Goal: Task Accomplishment & Management: Manage account settings

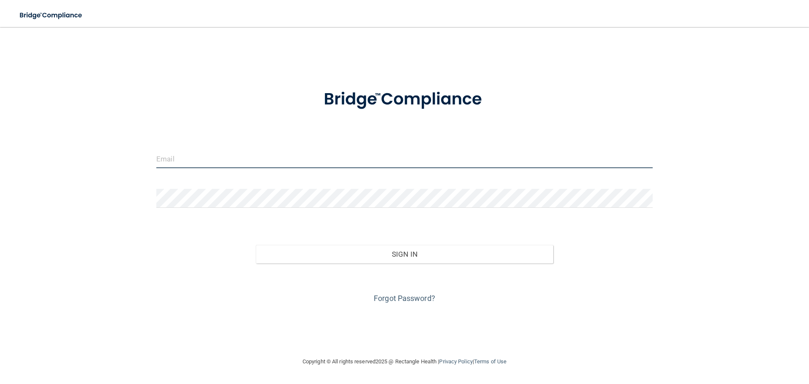
click at [201, 154] on input "email" at bounding box center [404, 158] width 497 height 19
type input "[EMAIL_ADDRESS][DOMAIN_NAME]"
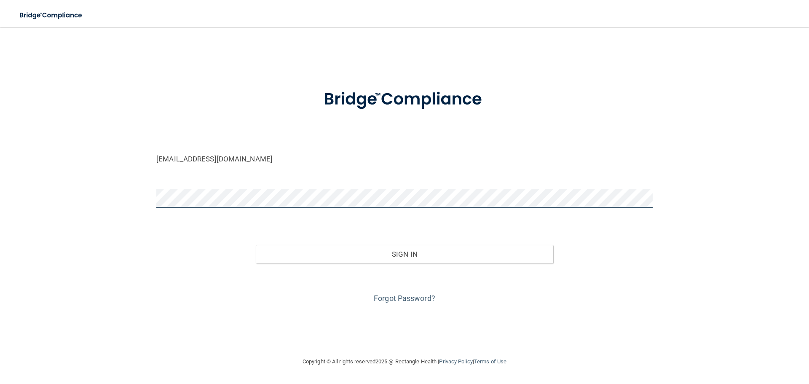
click at [256, 245] on button "Sign In" at bounding box center [405, 254] width 298 height 19
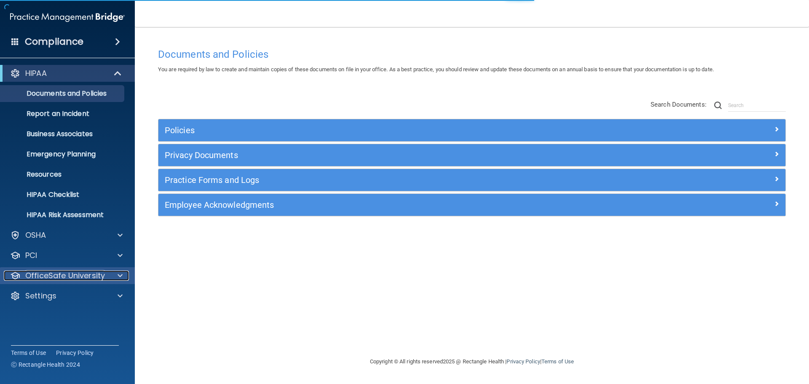
click at [106, 277] on div "OfficeSafe University" at bounding box center [56, 276] width 105 height 10
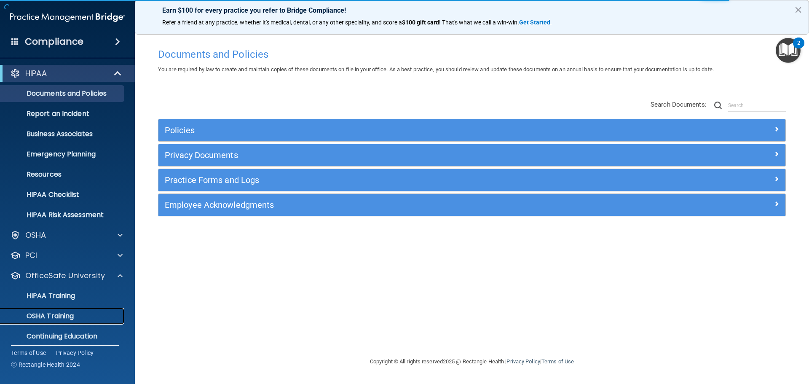
click at [53, 313] on p "OSHA Training" at bounding box center [39, 316] width 68 height 8
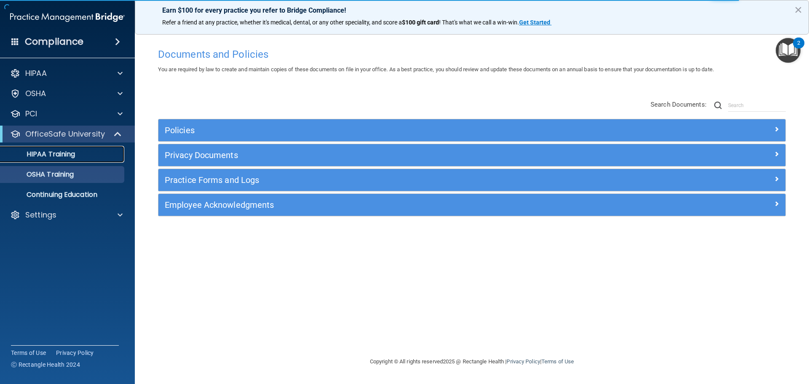
click at [49, 154] on p "HIPAA Training" at bounding box center [40, 154] width 70 height 8
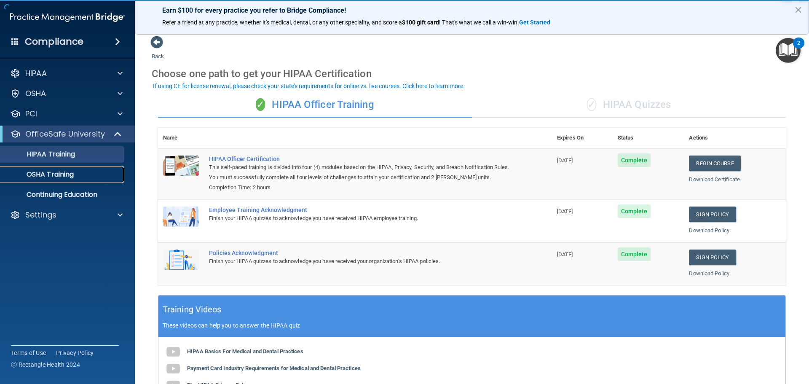
click at [59, 177] on p "OSHA Training" at bounding box center [39, 174] width 68 height 8
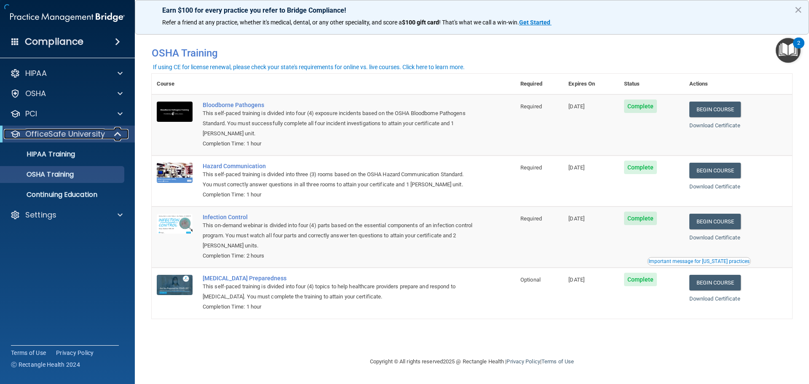
click at [115, 132] on span at bounding box center [118, 134] width 7 height 10
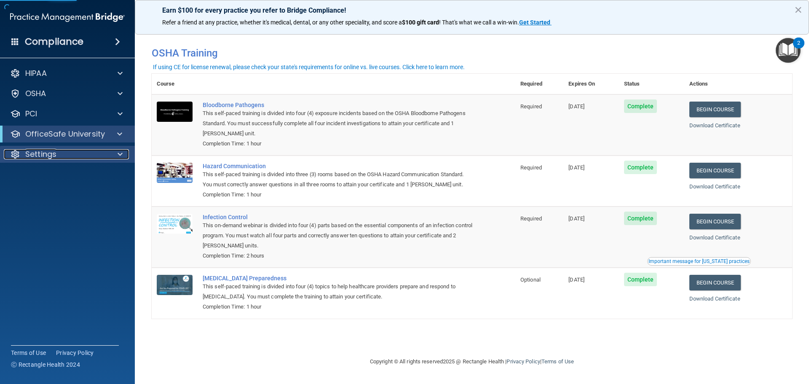
click at [120, 157] on span at bounding box center [120, 154] width 5 height 10
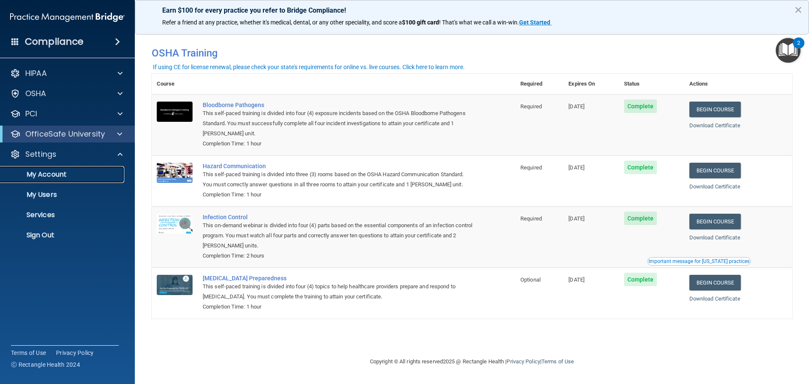
click at [54, 176] on p "My Account" at bounding box center [62, 174] width 115 height 8
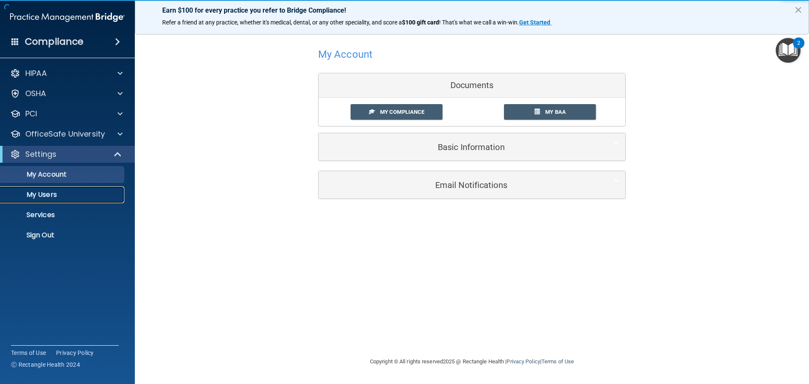
click at [58, 192] on p "My Users" at bounding box center [62, 195] width 115 height 8
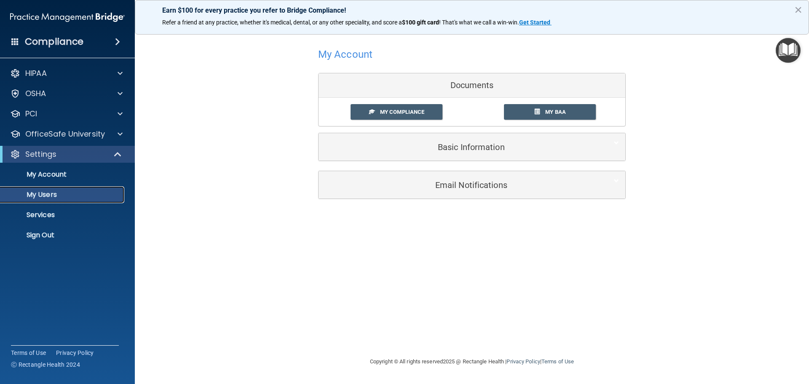
click at [53, 197] on p "My Users" at bounding box center [62, 195] width 115 height 8
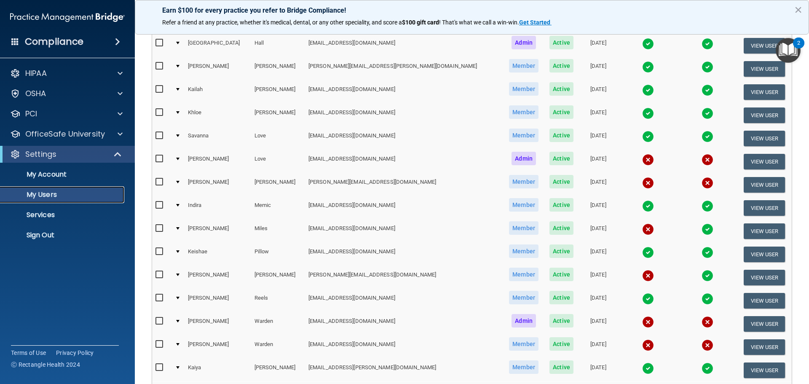
scroll to position [253, 0]
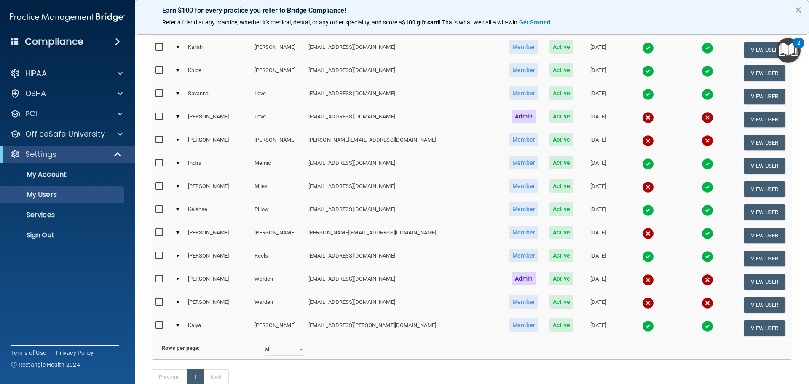
click at [180, 303] on div at bounding box center [177, 302] width 3 height 3
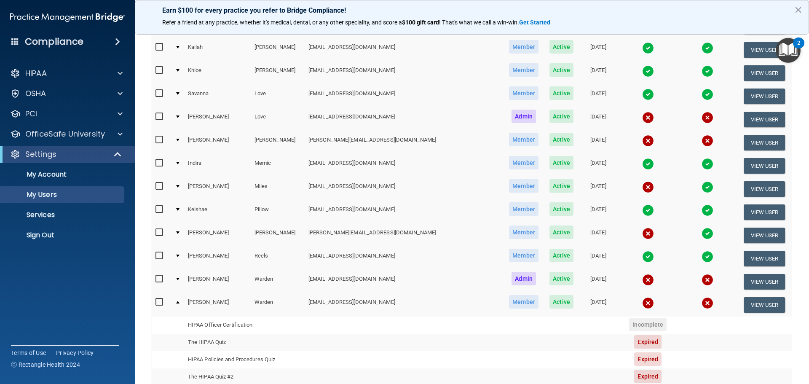
click at [179, 301] on td at bounding box center [178, 304] width 13 height 23
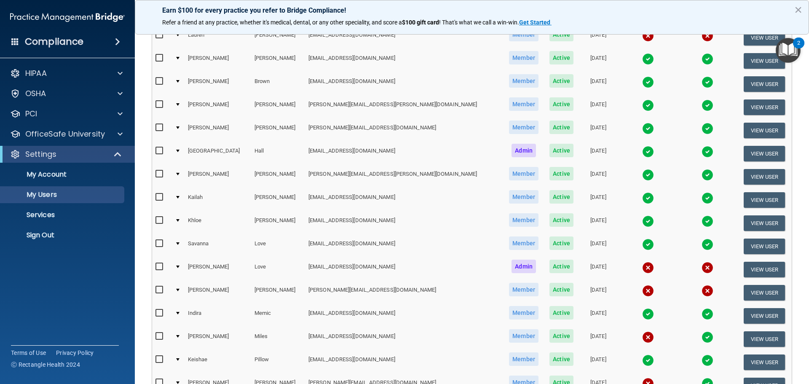
scroll to position [0, 0]
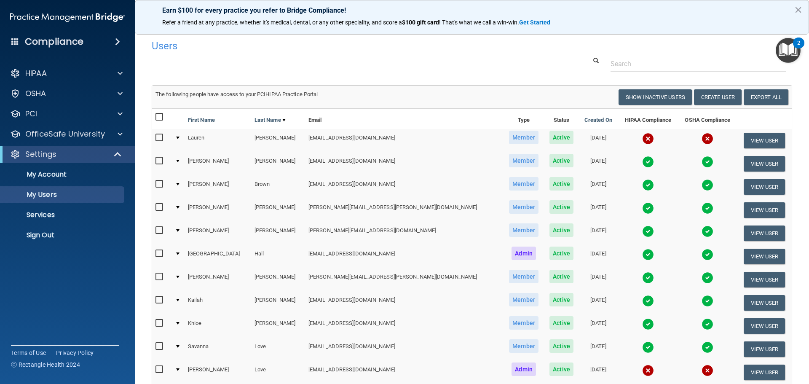
click at [158, 140] on input "checkbox" at bounding box center [161, 137] width 10 height 7
checkbox input "true"
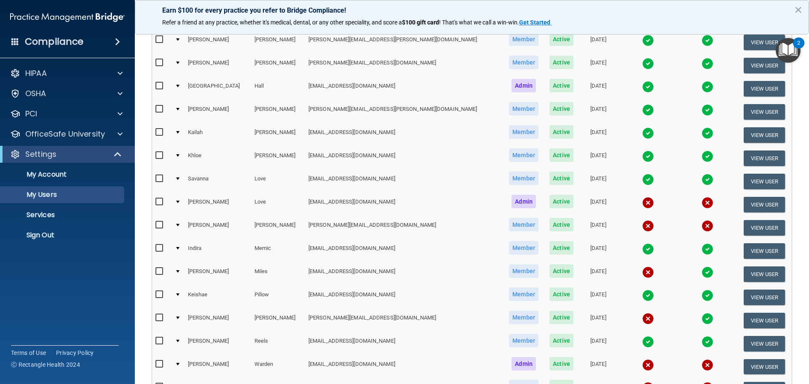
scroll to position [295, 0]
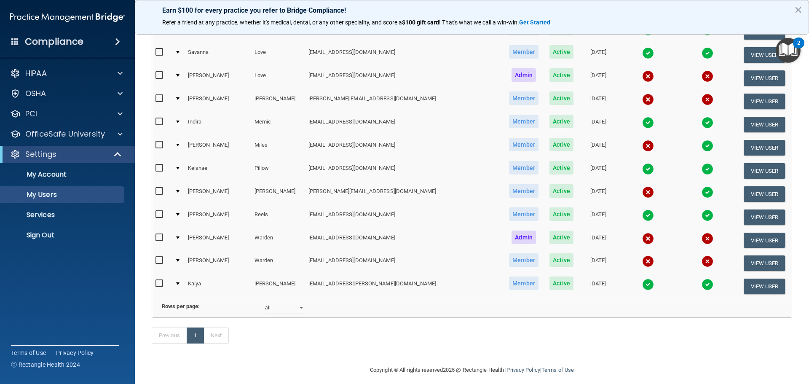
click at [161, 145] on input "checkbox" at bounding box center [161, 145] width 10 height 7
checkbox input "true"
click at [161, 73] on input "checkbox" at bounding box center [161, 75] width 10 height 7
checkbox input "true"
drag, startPoint x: 156, startPoint y: 97, endPoint x: 172, endPoint y: 121, distance: 29.1
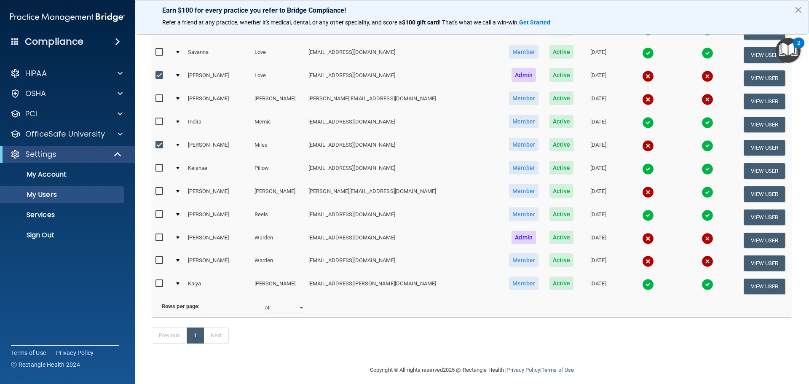
click at [156, 98] on input "checkbox" at bounding box center [161, 98] width 10 height 7
checkbox input "true"
drag, startPoint x: 161, startPoint y: 237, endPoint x: 176, endPoint y: 241, distance: 15.7
click at [161, 237] on input "checkbox" at bounding box center [161, 237] width 10 height 7
checkbox input "true"
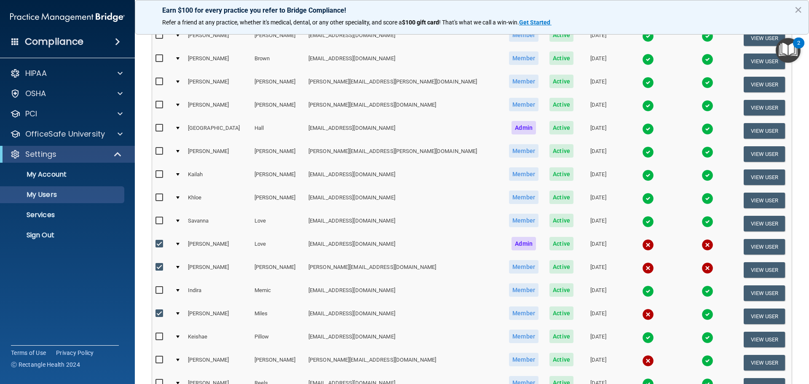
scroll to position [0, 0]
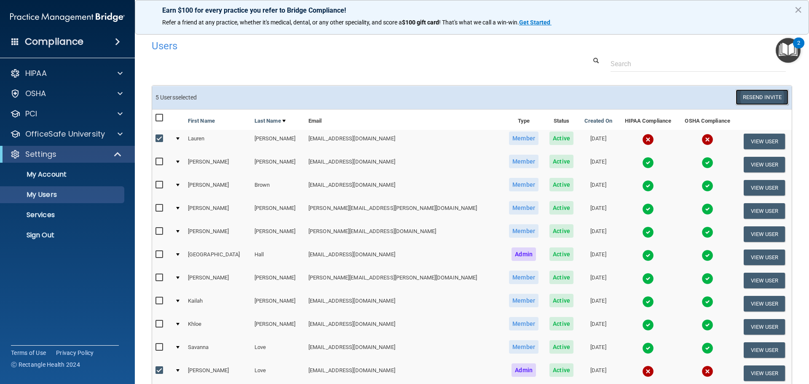
click at [767, 90] on button "Resend Invite" at bounding box center [762, 97] width 53 height 16
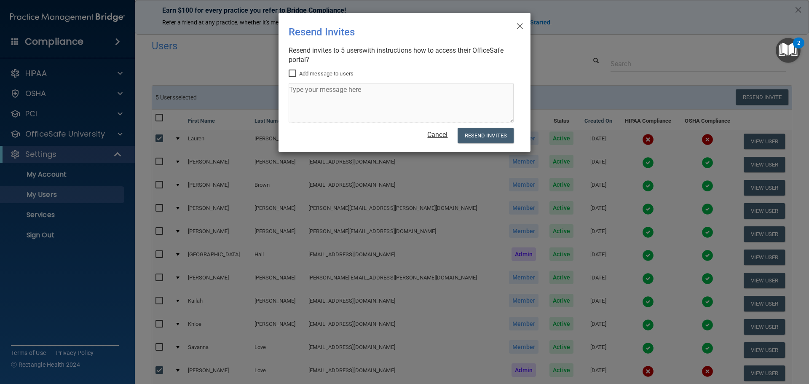
click at [435, 137] on div "Cancel Resend Invites" at bounding box center [401, 136] width 225 height 16
click at [436, 135] on link "Cancel" at bounding box center [437, 135] width 20 height 8
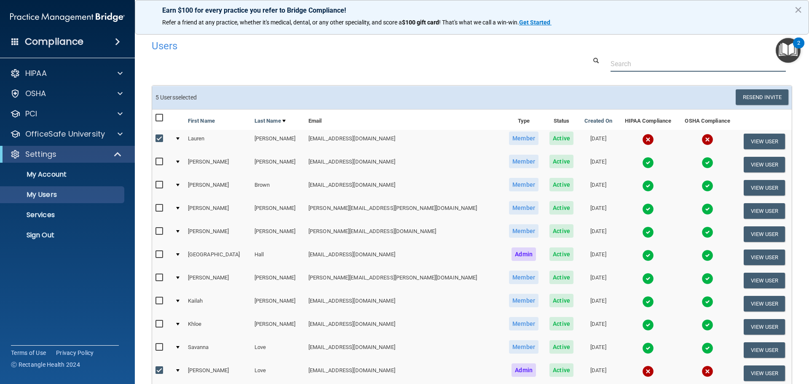
click at [229, 68] on div at bounding box center [471, 64] width 653 height 16
